Goal: Go to known website: Access a specific website the user already knows

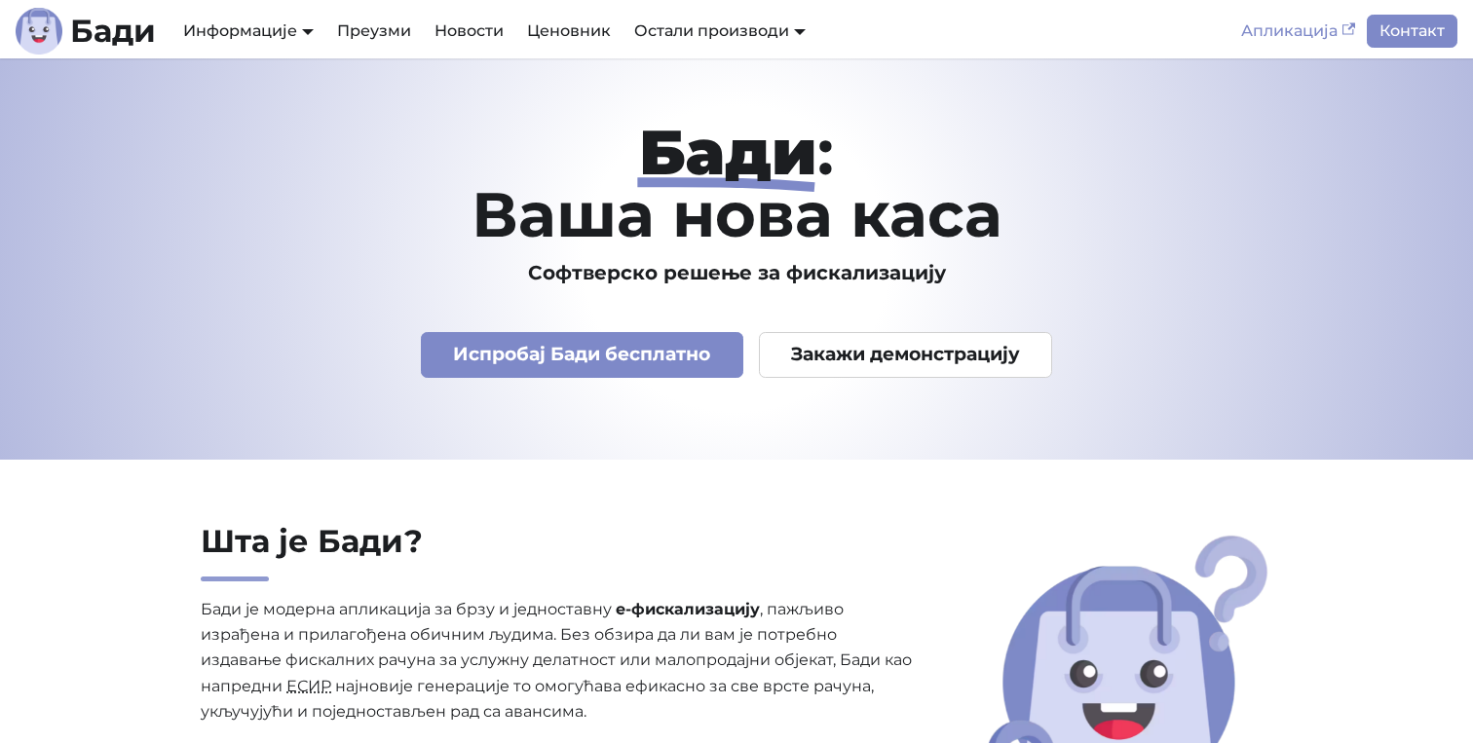
click at [1294, 33] on link "Апликација" at bounding box center [1297, 31] width 137 height 33
